Goal: Information Seeking & Learning: Learn about a topic

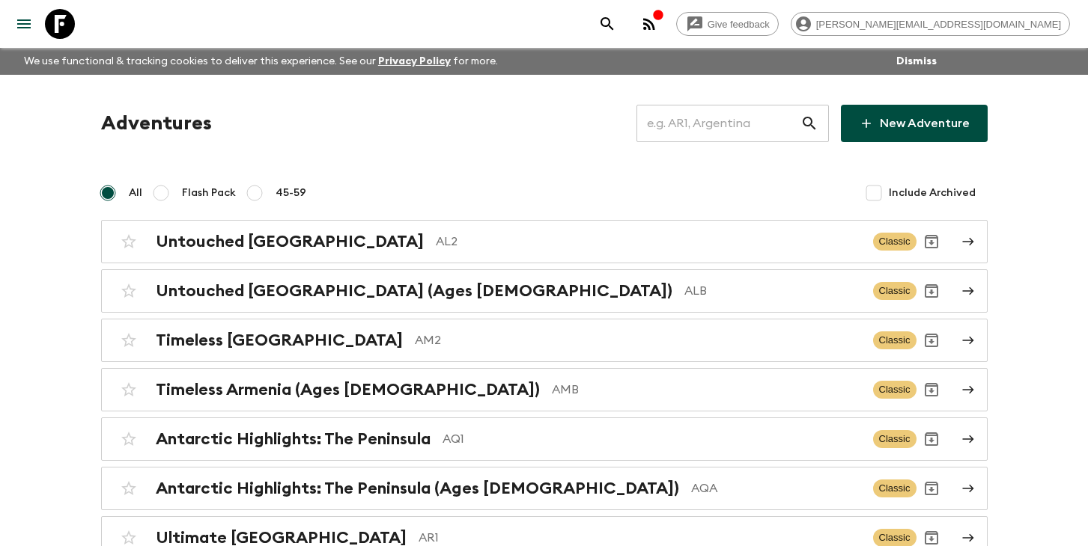
click at [701, 130] on input "text" at bounding box center [718, 124] width 164 height 42
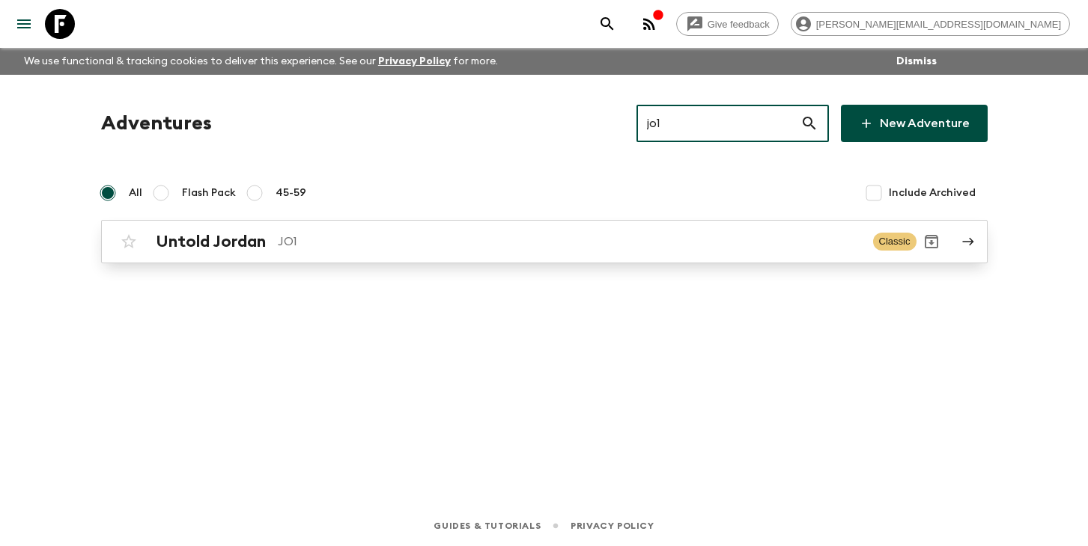
type input "jo1"
click at [351, 256] on div "Untold Jordan JO1 Classic" at bounding box center [515, 242] width 803 height 30
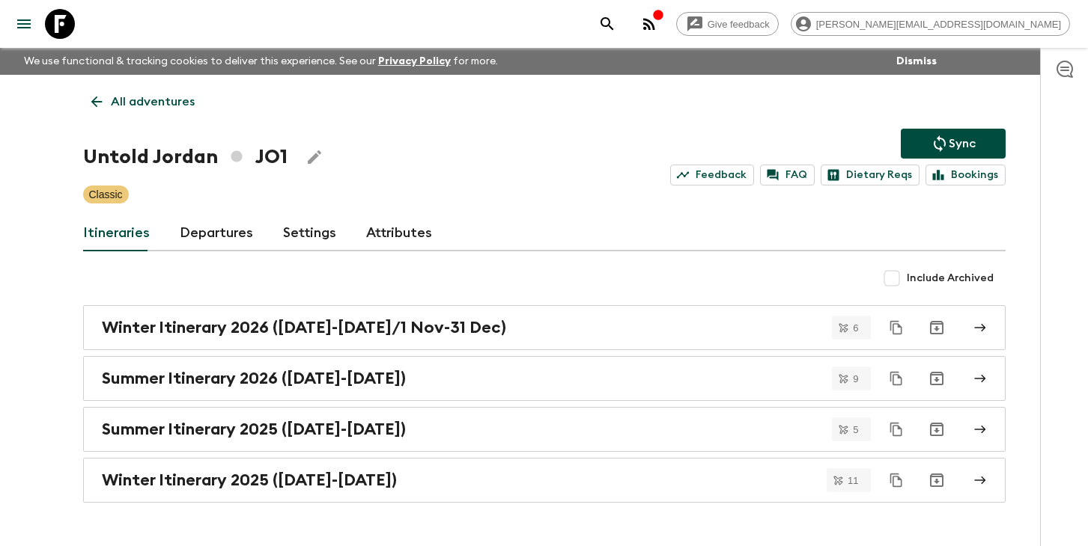
click at [613, 17] on icon "search adventures" at bounding box center [606, 23] width 13 height 13
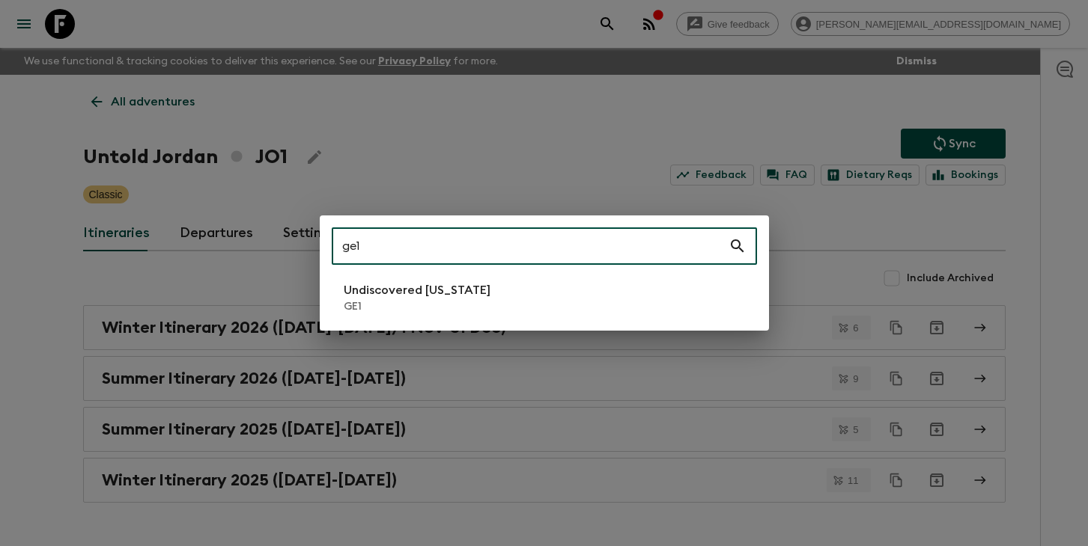
type input "ge1"
click at [546, 296] on li "Undiscovered [US_STATE] GE1" at bounding box center [544, 298] width 425 height 42
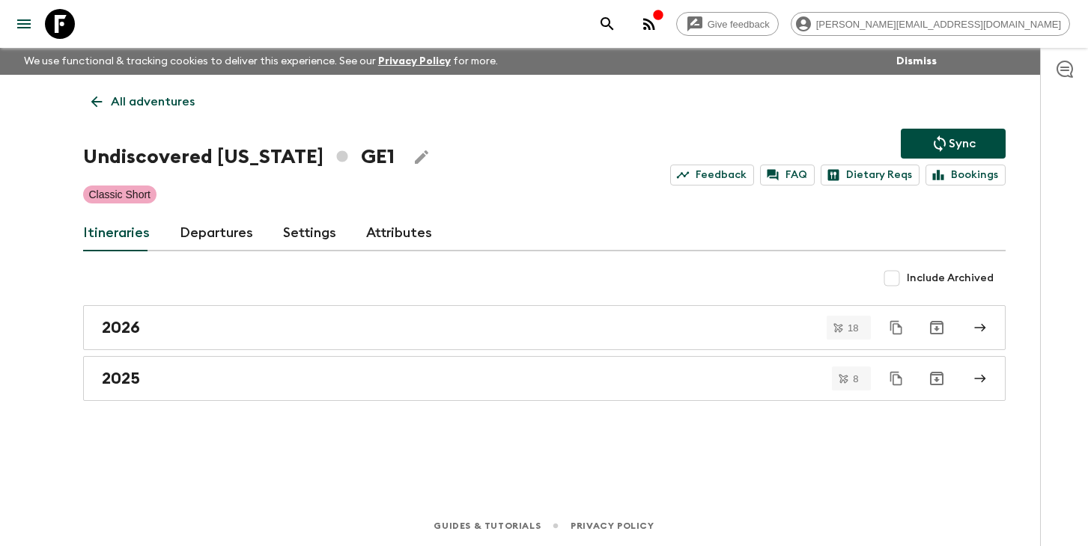
click at [230, 237] on link "Departures" at bounding box center [216, 234] width 73 height 36
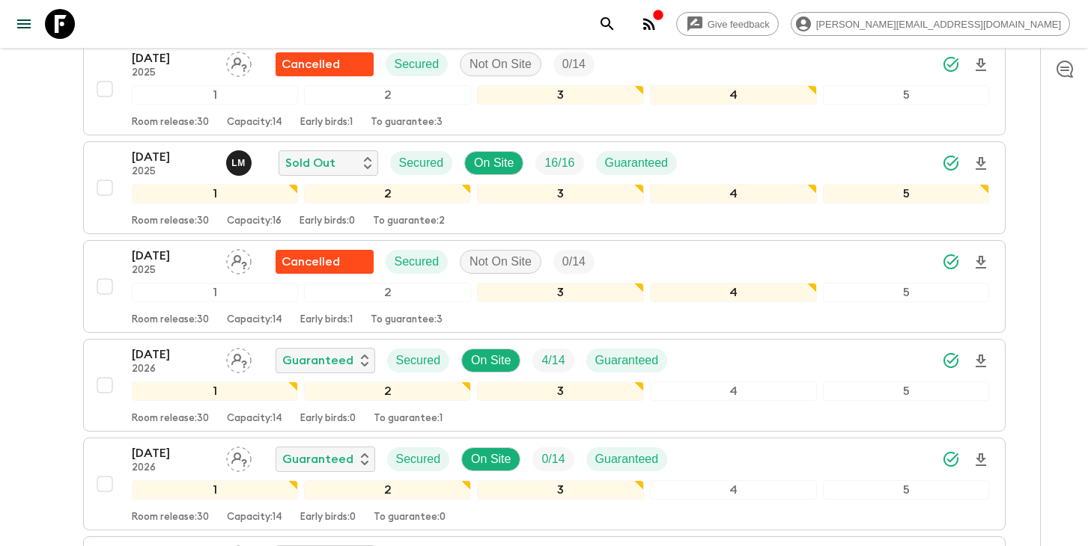
scroll to position [1410, 0]
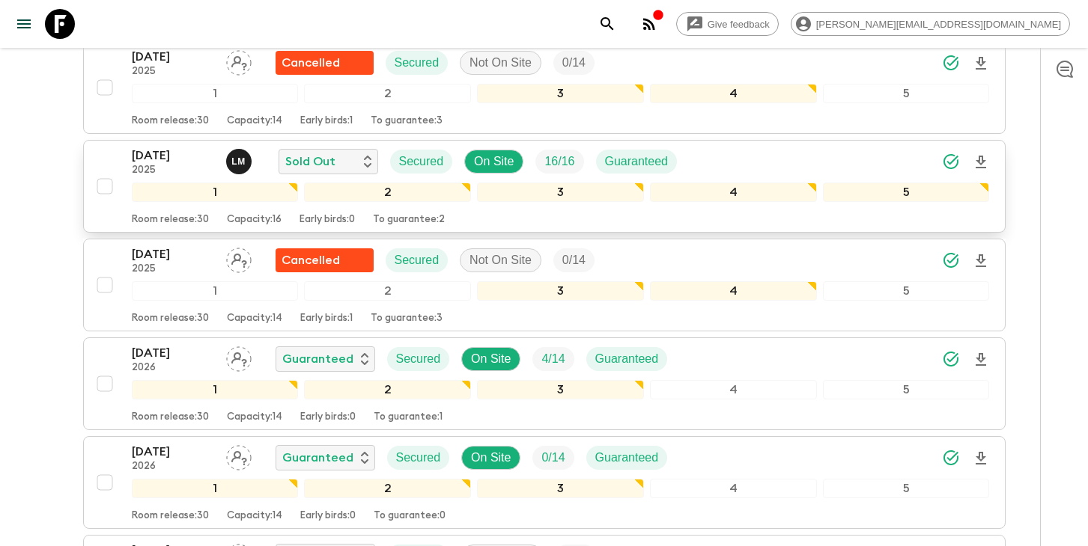
click at [980, 162] on icon "Download Onboarding" at bounding box center [981, 162] width 18 height 18
click at [616, 28] on icon "search adventures" at bounding box center [607, 24] width 18 height 18
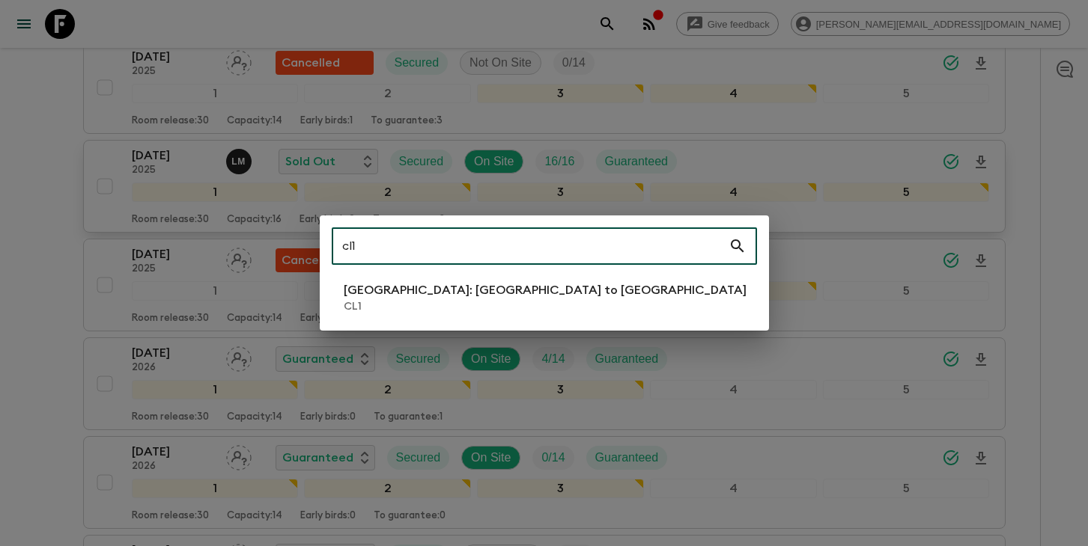
type input "cl1"
click at [417, 305] on p "CL1" at bounding box center [545, 306] width 403 height 15
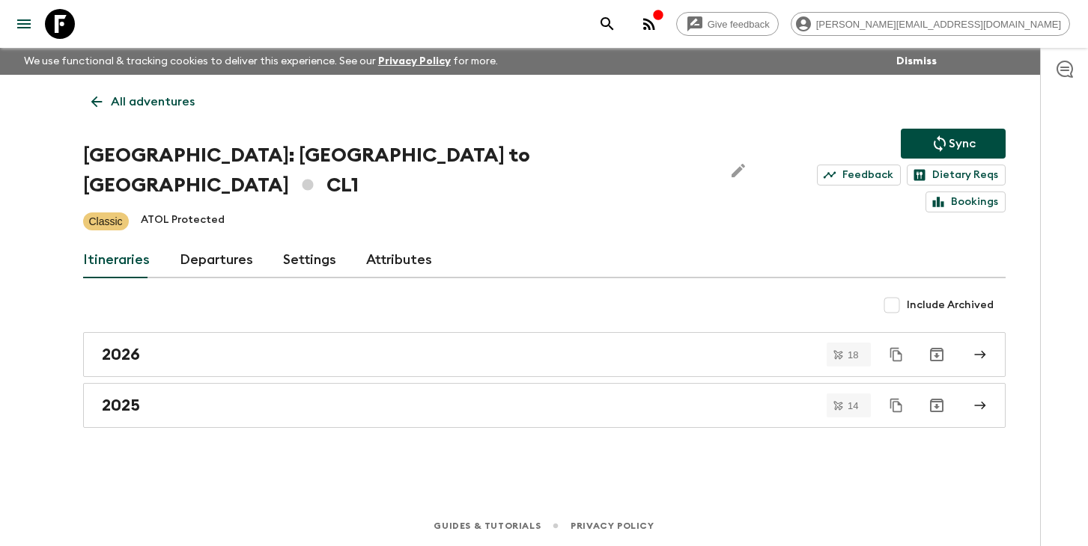
click at [189, 243] on link "Departures" at bounding box center [216, 261] width 73 height 36
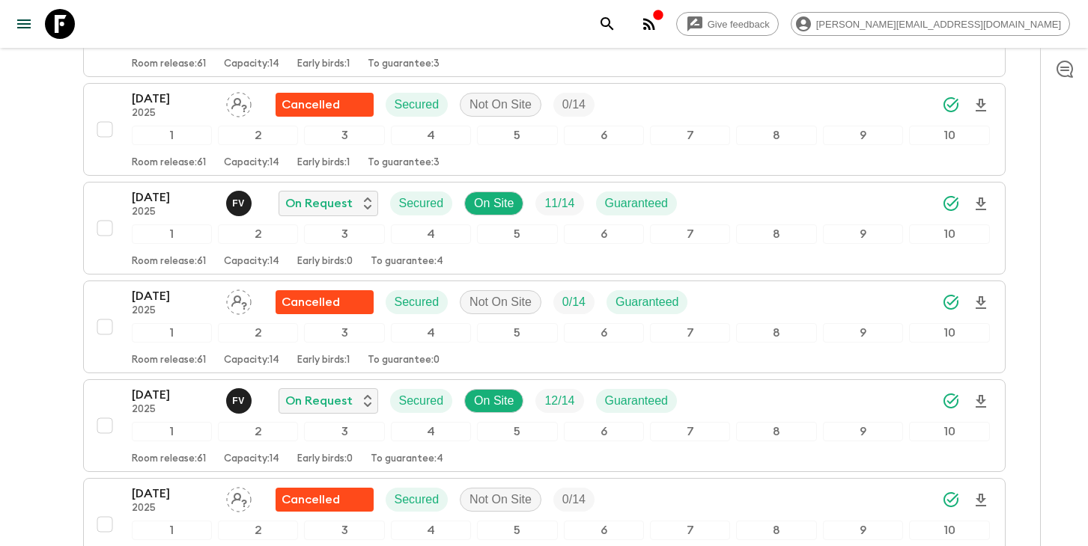
scroll to position [3352, 0]
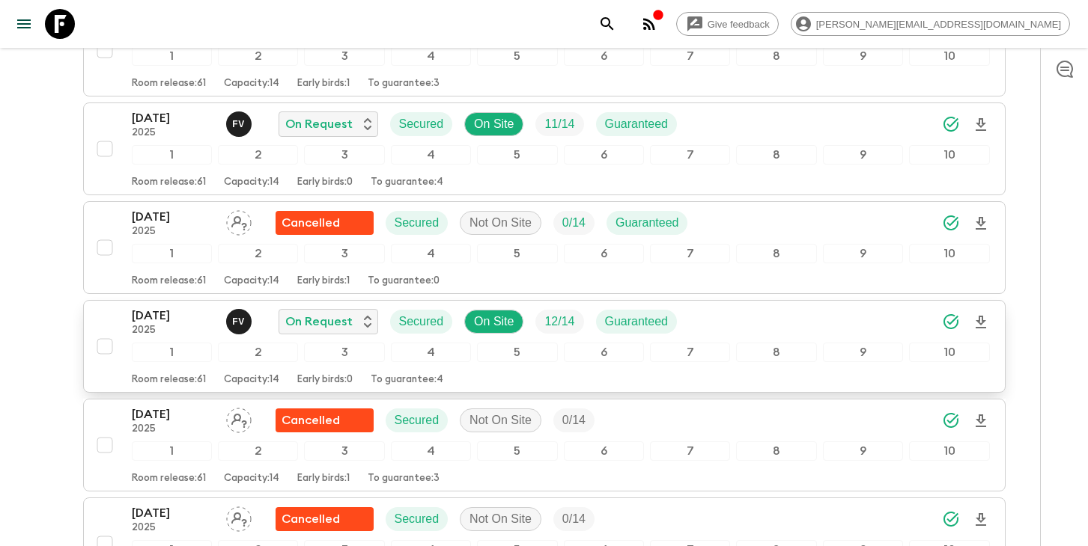
click at [977, 314] on icon "Download Onboarding" at bounding box center [981, 323] width 18 height 18
click at [138, 325] on p "2025" at bounding box center [173, 331] width 82 height 12
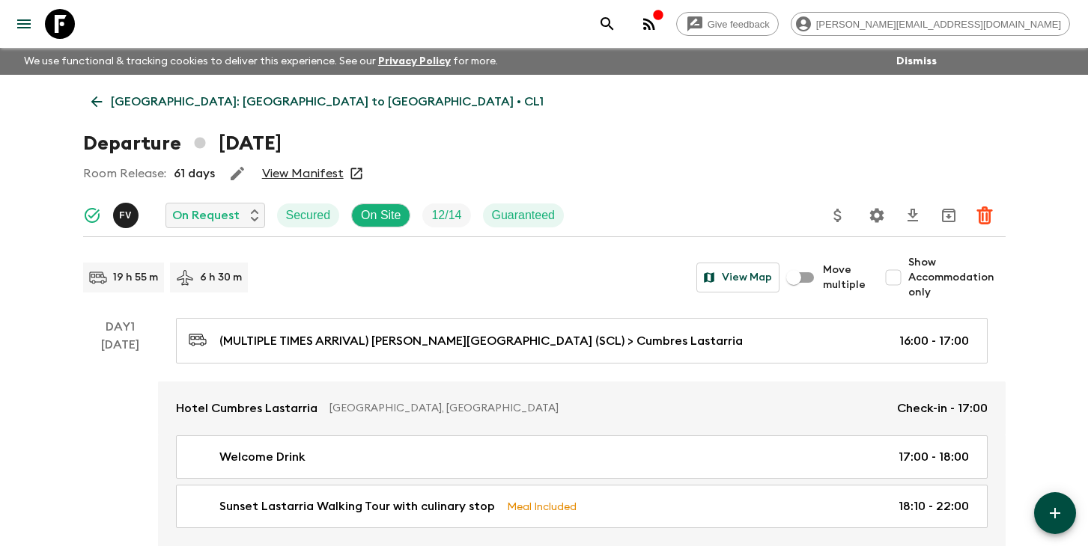
click at [613, 22] on icon "search adventures" at bounding box center [606, 23] width 13 height 13
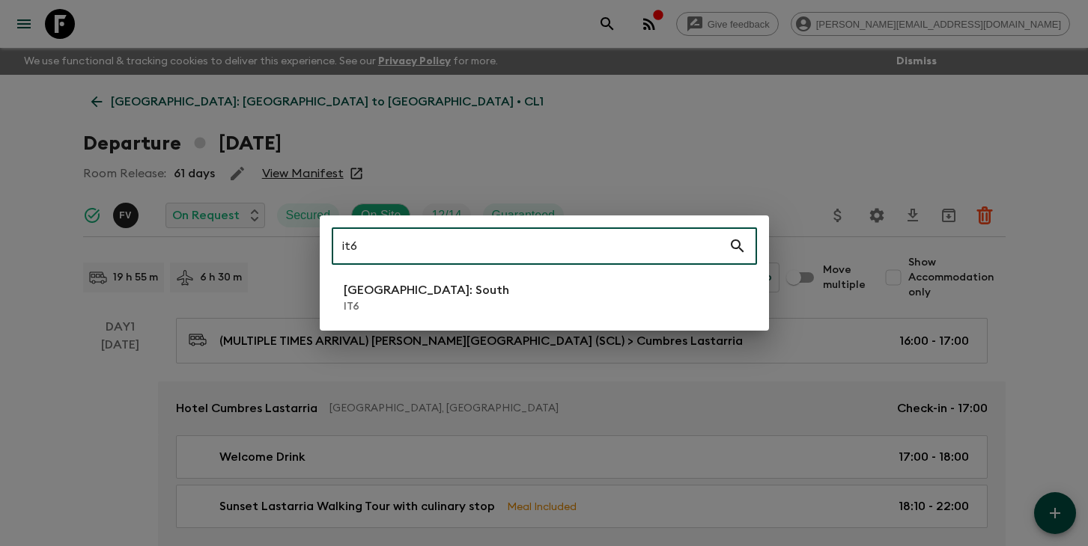
type input "it6"
click at [420, 311] on li "[GEOGRAPHIC_DATA]: South IT6" at bounding box center [544, 298] width 425 height 42
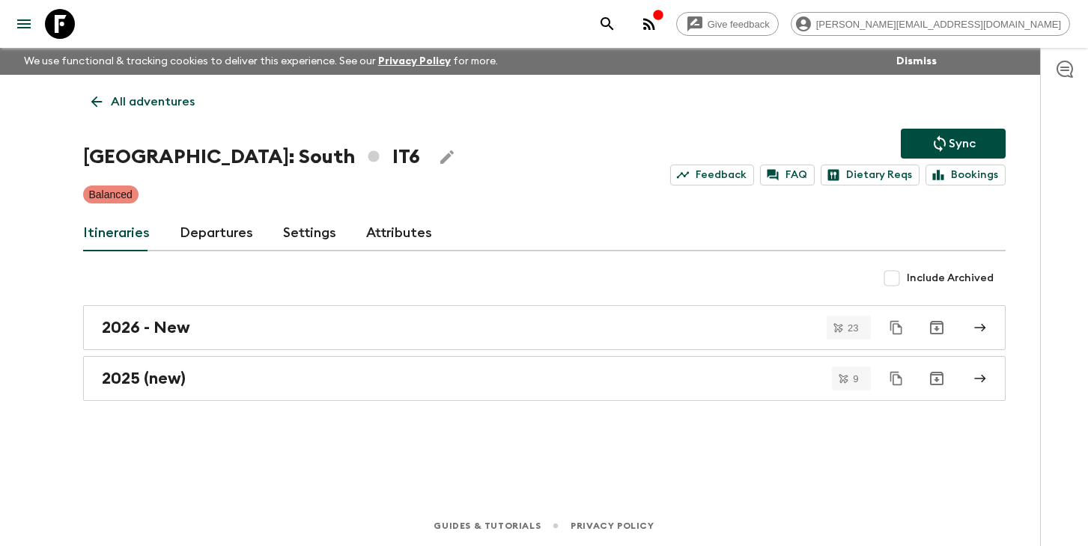
click at [195, 240] on link "Departures" at bounding box center [216, 234] width 73 height 36
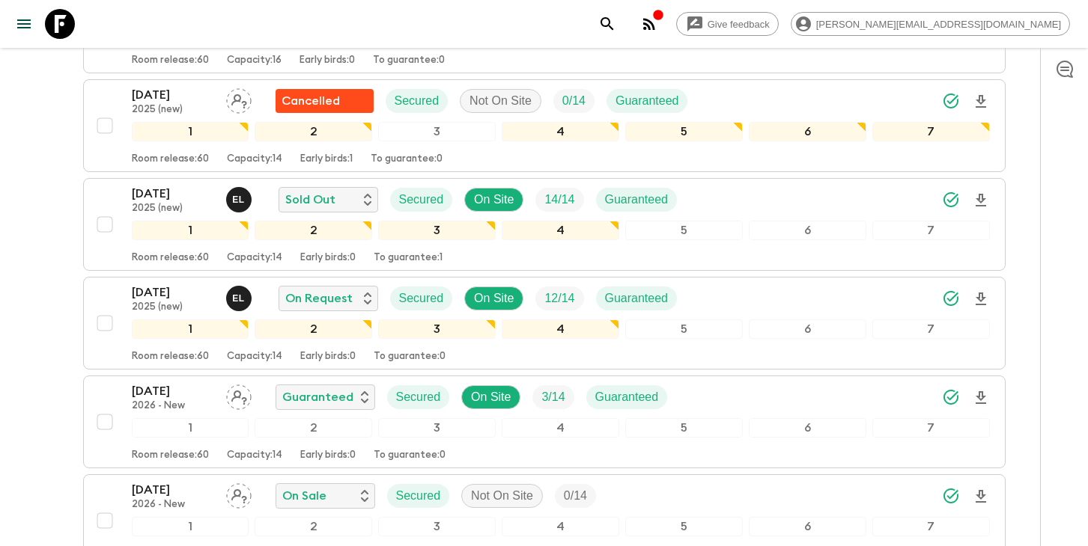
scroll to position [878, 0]
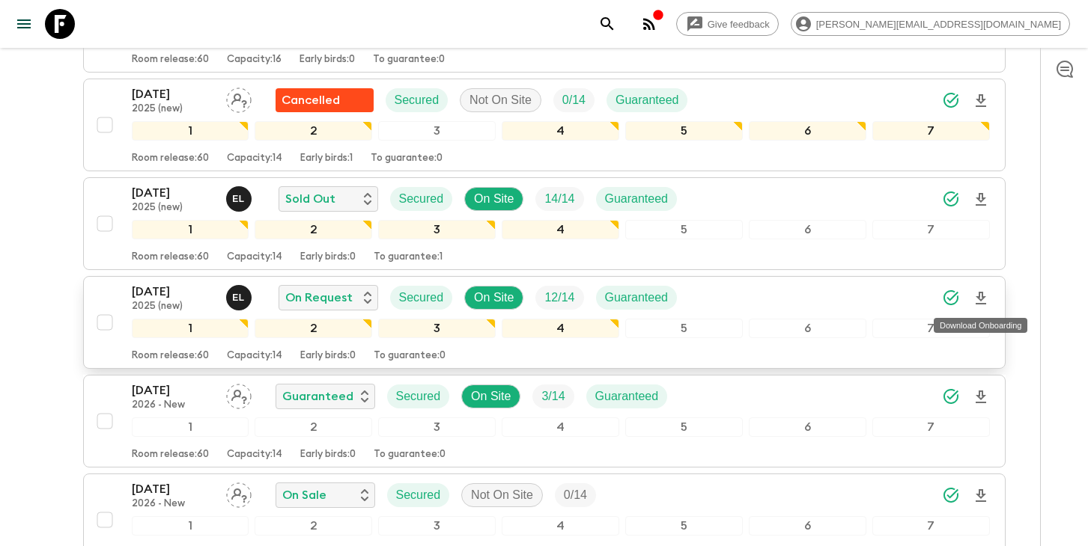
click at [980, 296] on icon "Download Onboarding" at bounding box center [981, 299] width 18 height 18
